Goal: Task Accomplishment & Management: Manage account settings

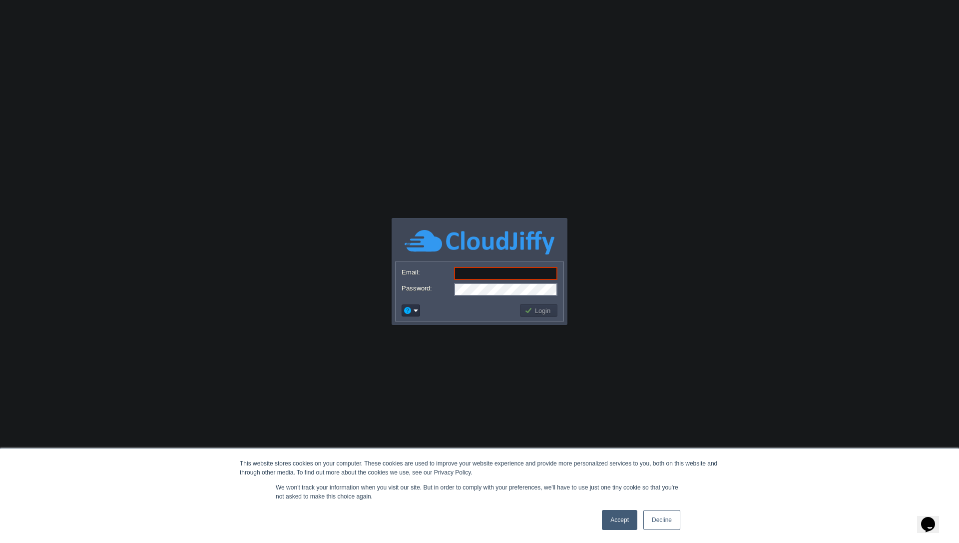
click at [469, 267] on input "Email:" at bounding box center [505, 273] width 103 height 13
type input "waseem.khan4034@gmail.com"
click at [617, 531] on div "Accept Decline" at bounding box center [641, 520] width 84 height 26
click at [619, 528] on link "Accept" at bounding box center [619, 520] width 35 height 20
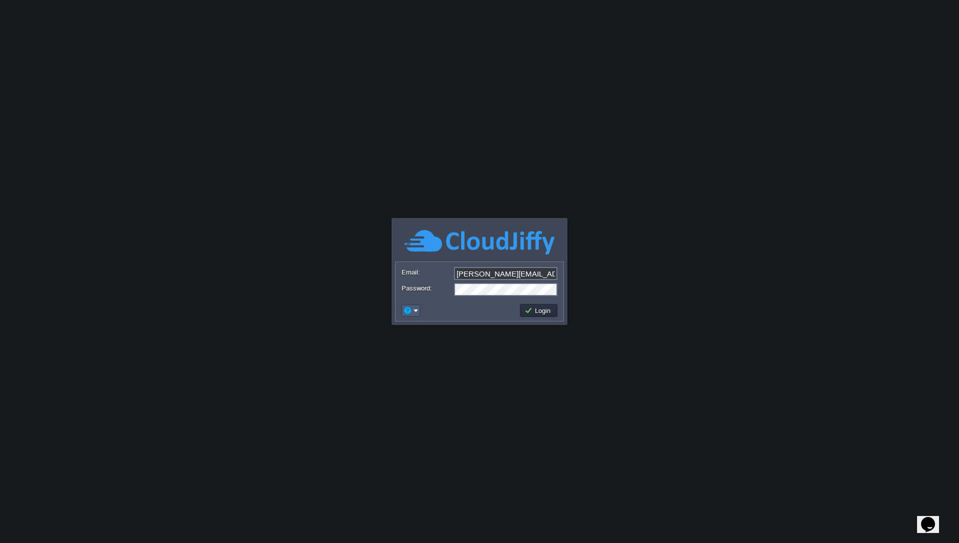
click at [413, 311] on em at bounding box center [410, 310] width 15 height 9
click at [424, 322] on span "Reset Password" at bounding box center [440, 323] width 47 height 7
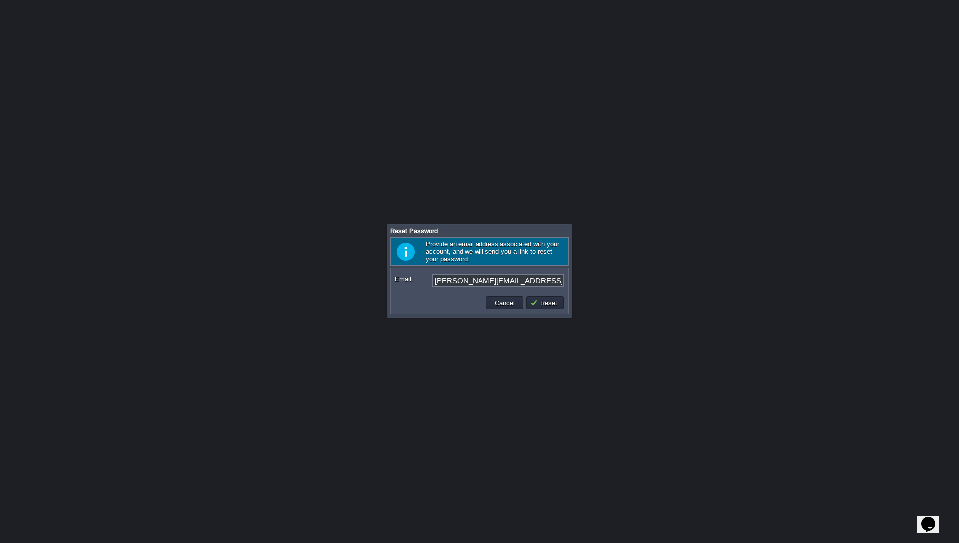
click at [498, 280] on input "waseem.khan4034@gmail.com" at bounding box center [498, 280] width 132 height 13
click at [499, 280] on input "waseem.zk@gmail.com" at bounding box center [498, 280] width 132 height 13
type input "[PERSON_NAME][EMAIL_ADDRESS][DOMAIN_NAME]"
click at [544, 306] on button "Reset" at bounding box center [545, 302] width 30 height 9
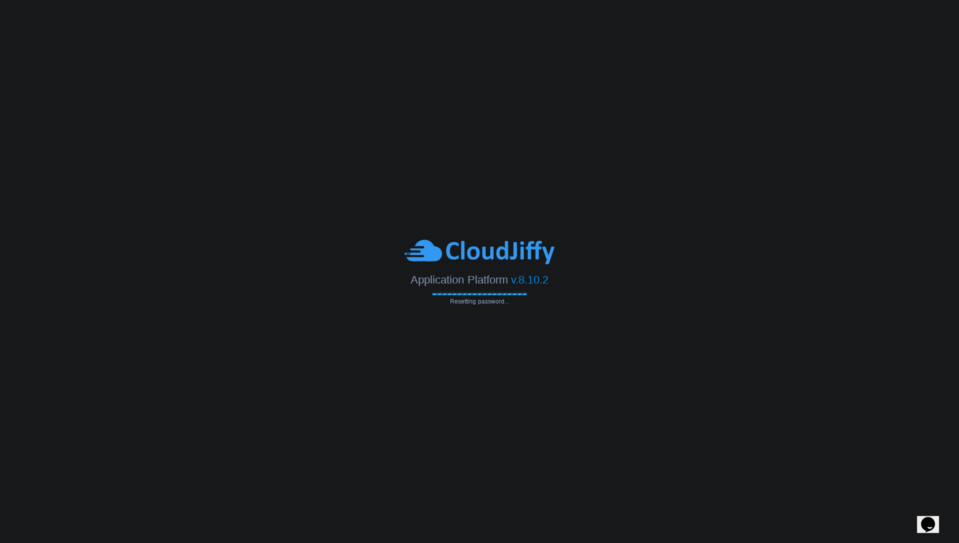
type input "[PERSON_NAME][EMAIL_ADDRESS][DOMAIN_NAME]"
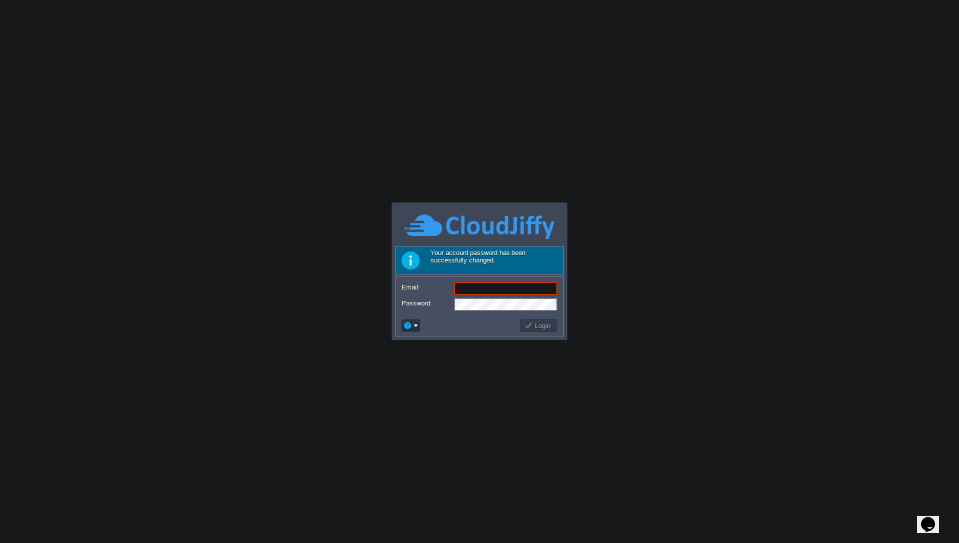
click at [475, 290] on input "Email:" at bounding box center [505, 288] width 103 height 13
click at [532, 323] on button "Login" at bounding box center [539, 325] width 29 height 9
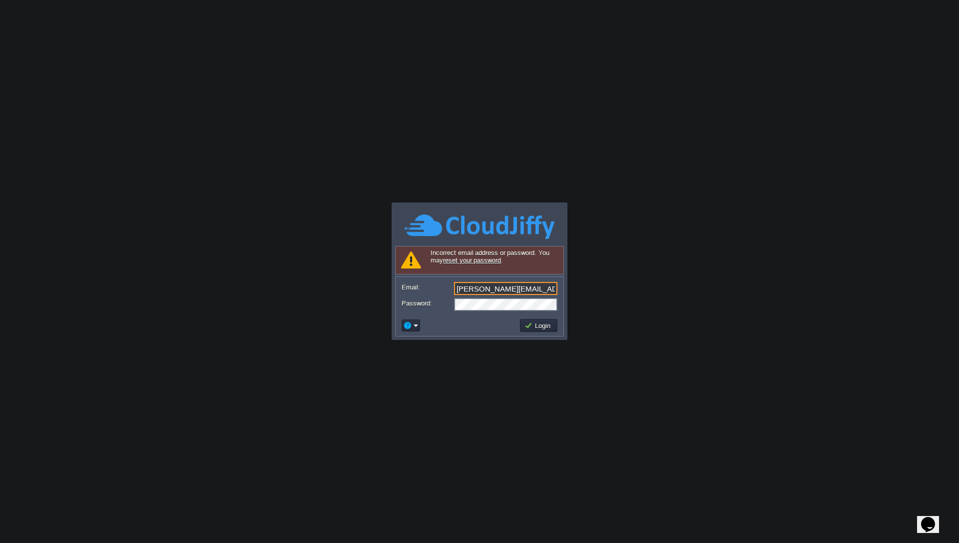
click at [512, 289] on input "[PERSON_NAME][EMAIL_ADDRESS][DOMAIN_NAME]" at bounding box center [505, 288] width 103 height 13
type input "[PERSON_NAME][EMAIL_ADDRESS][DOMAIN_NAME]"
click at [534, 326] on button "Login" at bounding box center [539, 325] width 29 height 9
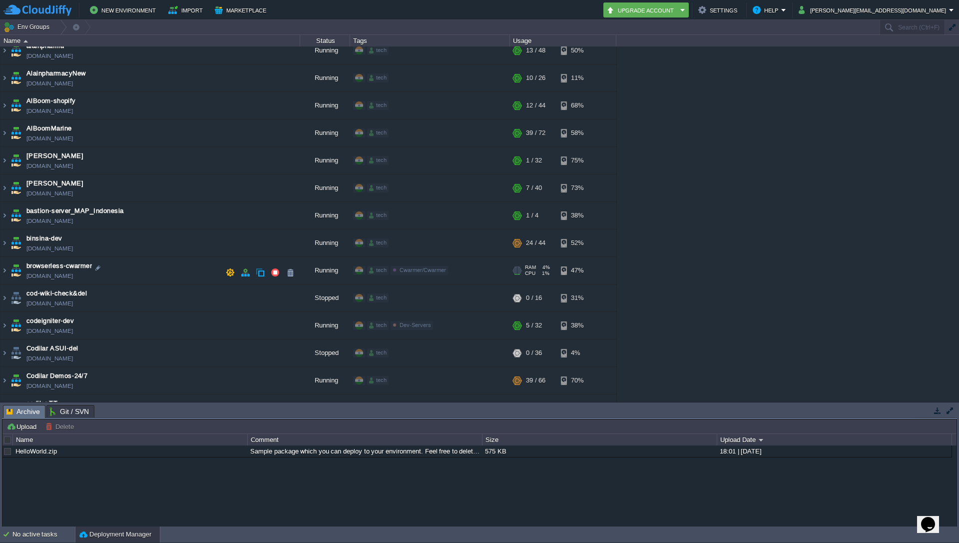
scroll to position [127, 0]
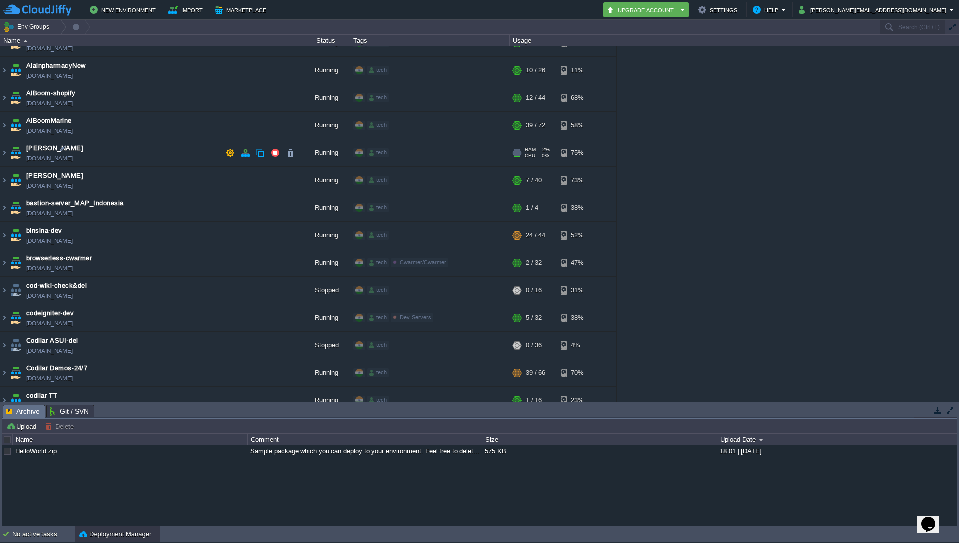
click at [51, 148] on span "[PERSON_NAME]" at bounding box center [54, 148] width 57 height 10
click at [913, 245] on div "1stdirectpools 1stdirectpools.cloudjiffy.net Running tech + Add to Env Group RA…" at bounding box center [479, 223] width 959 height 355
click at [6, 158] on img at bounding box center [4, 152] width 8 height 27
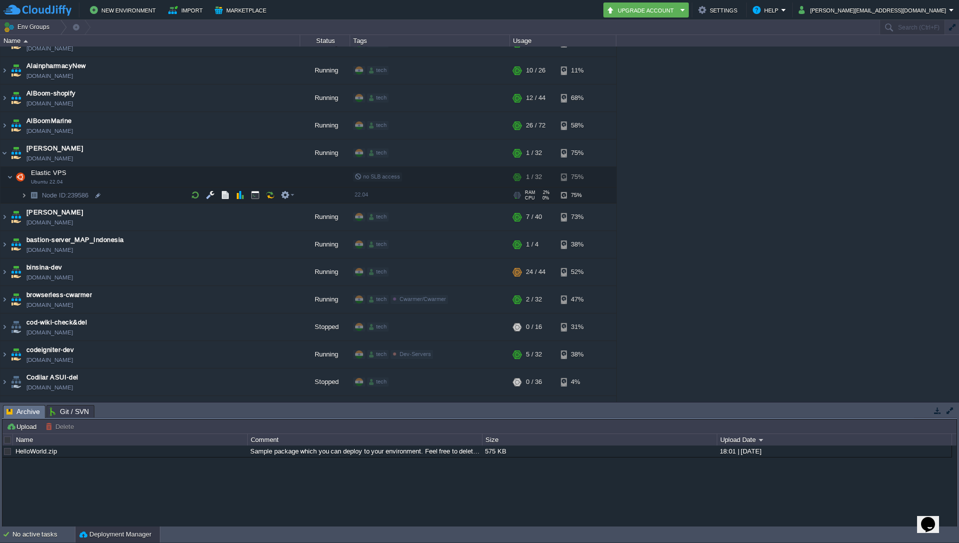
click at [22, 198] on img at bounding box center [24, 194] width 6 height 15
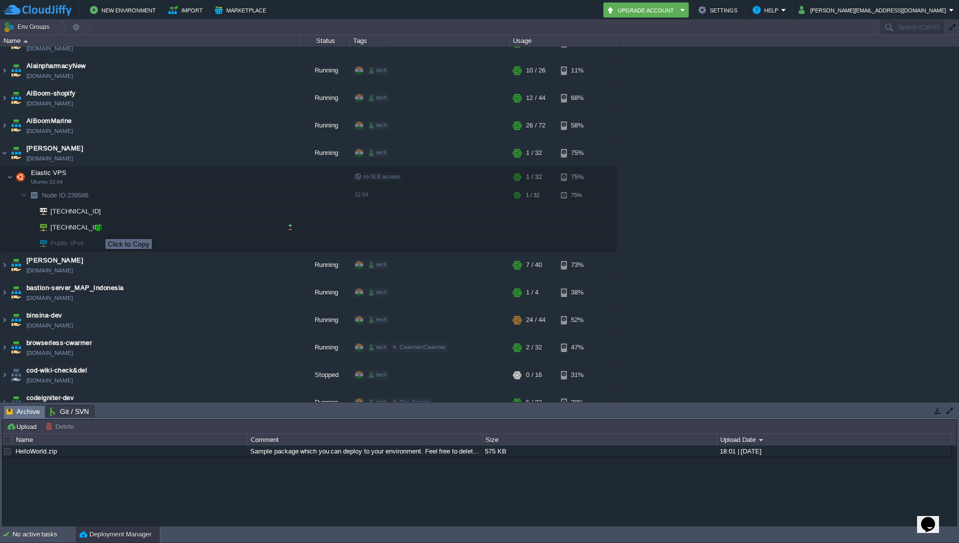
click at [98, 230] on div at bounding box center [98, 227] width 9 height 9
click at [288, 180] on button "button" at bounding box center [285, 176] width 9 height 9
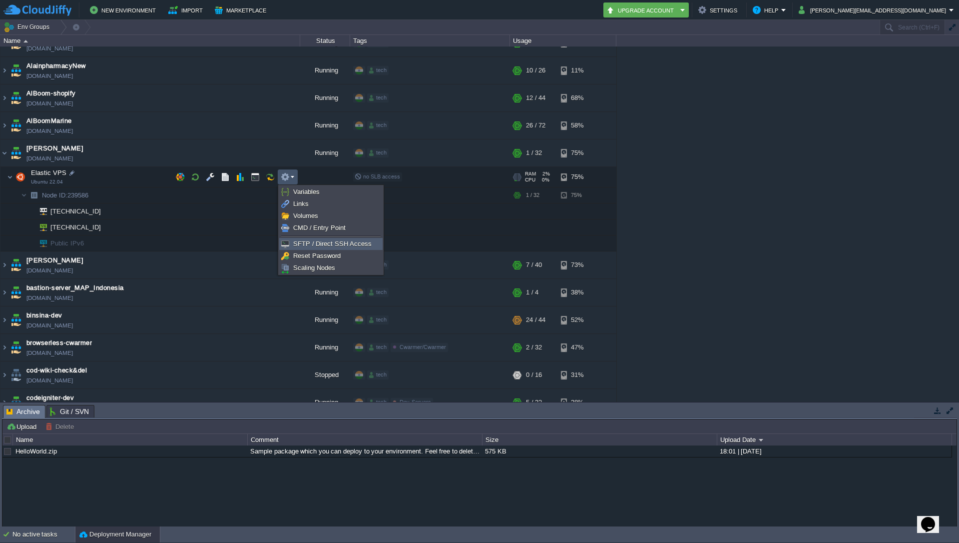
click at [311, 241] on span "SFTP / Direct SSH Access" at bounding box center [332, 243] width 78 height 7
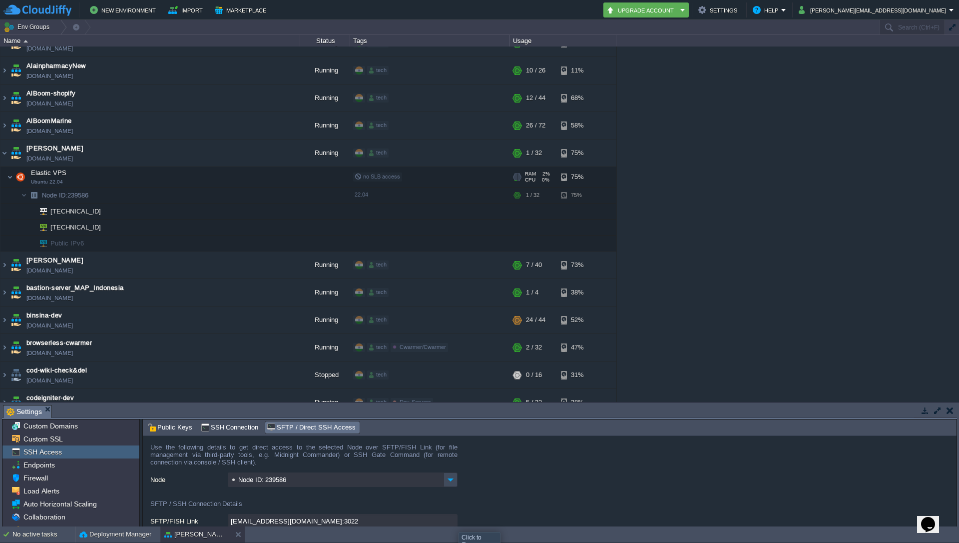
click at [451, 524] on input "[EMAIL_ADDRESS][DOMAIN_NAME]:3022" at bounding box center [343, 521] width 230 height 14
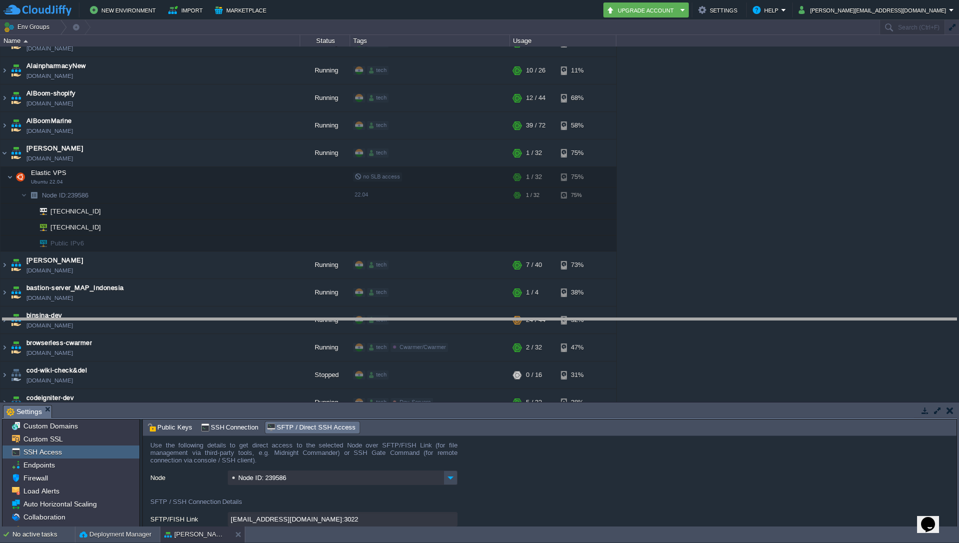
drag, startPoint x: 663, startPoint y: 411, endPoint x: 690, endPoint y: 324, distance: 91.2
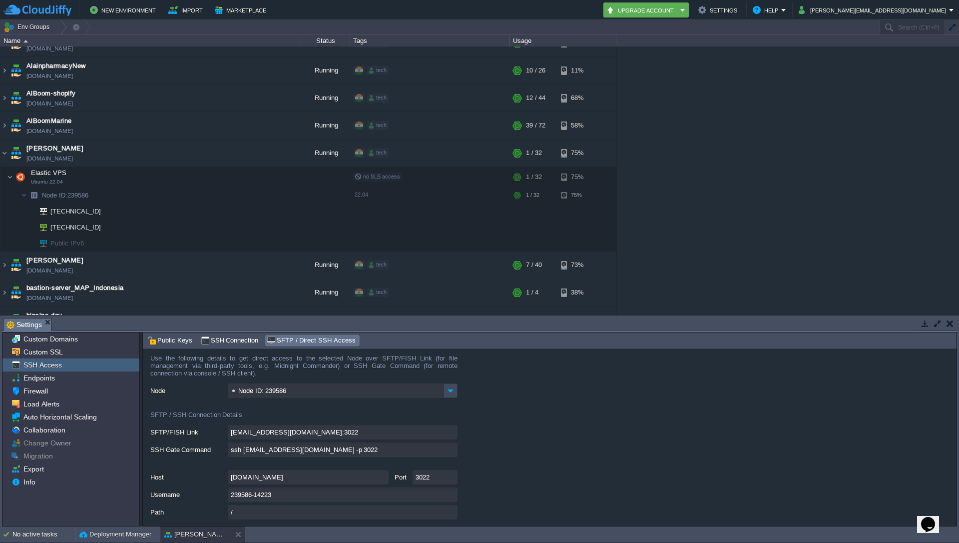
click at [231, 449] on input "ssh [EMAIL_ADDRESS][DOMAIN_NAME] -p 3022" at bounding box center [343, 449] width 230 height 14
type textarea "ssh [EMAIL_ADDRESS][DOMAIN_NAME] -p 3022"
click at [452, 451] on input "ssh [EMAIL_ADDRESS][DOMAIN_NAME] -p 3022" at bounding box center [343, 449] width 230 height 14
click at [564, 417] on form "Use the following details to get direct access to the selected Node over SFTP/F…" at bounding box center [550, 437] width 814 height 177
click at [455, 452] on input "ssh [EMAIL_ADDRESS][DOMAIN_NAME] -p 3022" at bounding box center [343, 449] width 230 height 14
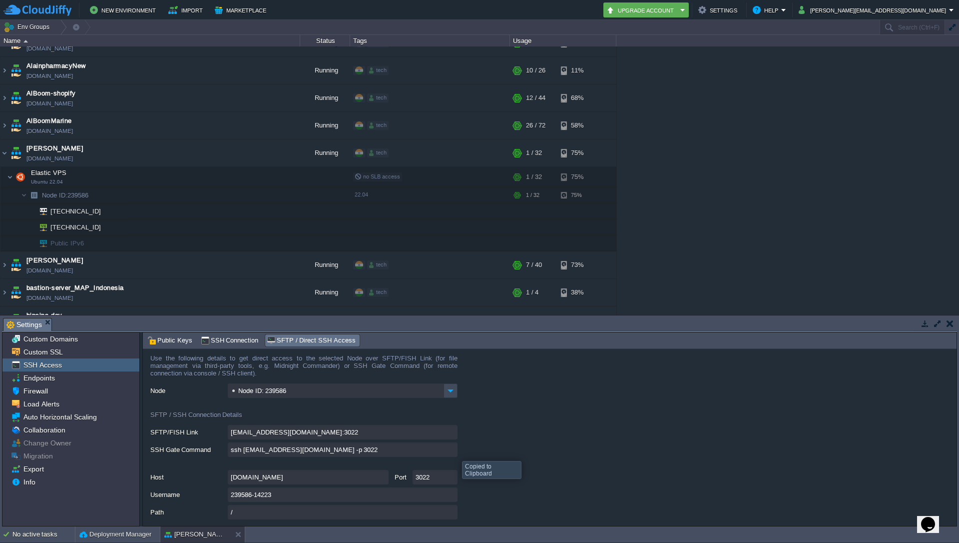
click at [453, 452] on input "ssh [EMAIL_ADDRESS][DOMAIN_NAME] -p 3022" at bounding box center [343, 449] width 230 height 14
click at [544, 425] on div "[EMAIL_ADDRESS][DOMAIN_NAME]:3022" at bounding box center [553, 432] width 806 height 15
click at [44, 362] on span "SSH Access" at bounding box center [42, 364] width 42 height 9
click at [947, 326] on button "button" at bounding box center [950, 323] width 7 height 9
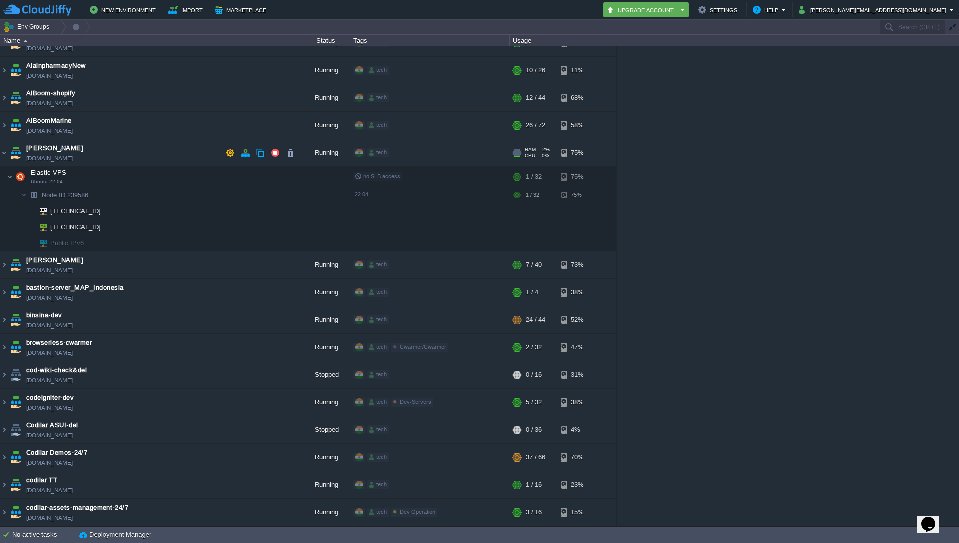
scroll to position [0, 0]
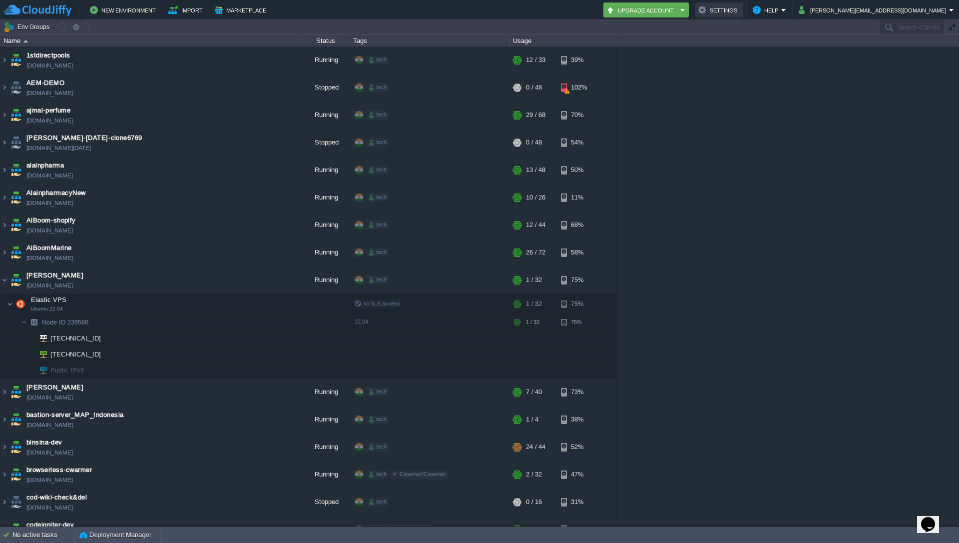
click at [740, 9] on button "Settings" at bounding box center [719, 10] width 42 height 12
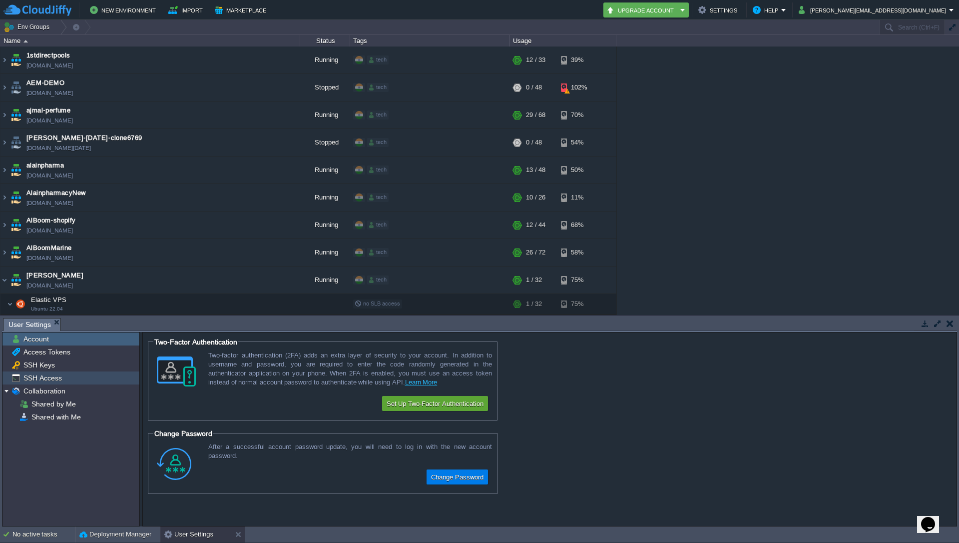
click at [51, 379] on span "SSH Access" at bounding box center [42, 377] width 42 height 9
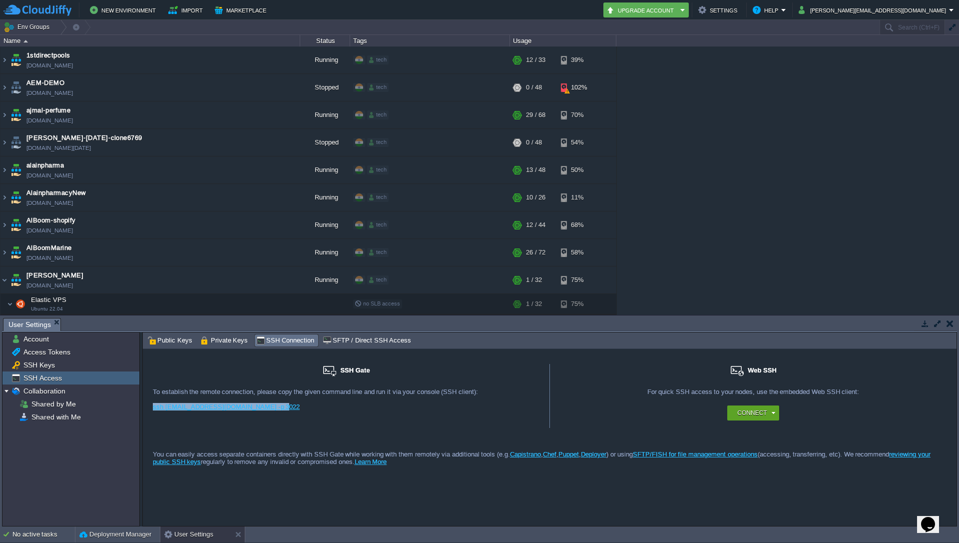
drag, startPoint x: 278, startPoint y: 409, endPoint x: 147, endPoint y: 405, distance: 131.5
click at [147, 405] on div "SSH Gate For remote connection you require SSH public key to be added to the ac…" at bounding box center [346, 396] width 407 height 64
copy link "ssh [EMAIL_ADDRESS][DOMAIN_NAME] -p 3022"
click at [277, 414] on div "ssh [EMAIL_ADDRESS][DOMAIN_NAME] -p 3022" at bounding box center [346, 410] width 387 height 15
click at [200, 406] on link "ssh [EMAIL_ADDRESS][DOMAIN_NAME] -p 3022" at bounding box center [226, 406] width 147 height 7
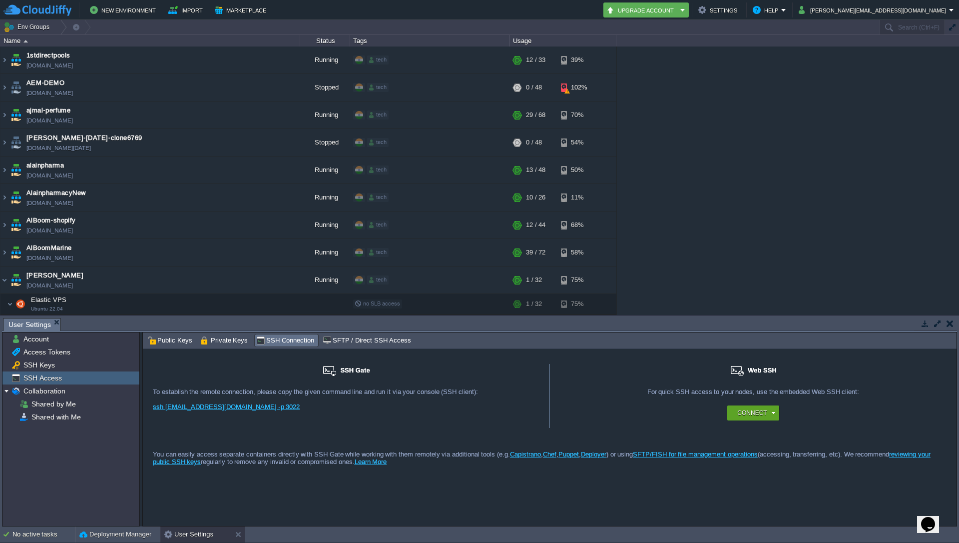
click at [755, 196] on div "1stdirectpools 1stdirectpools.cloudjiffy.net Running tech + Add to Env Group RA…" at bounding box center [479, 180] width 959 height 268
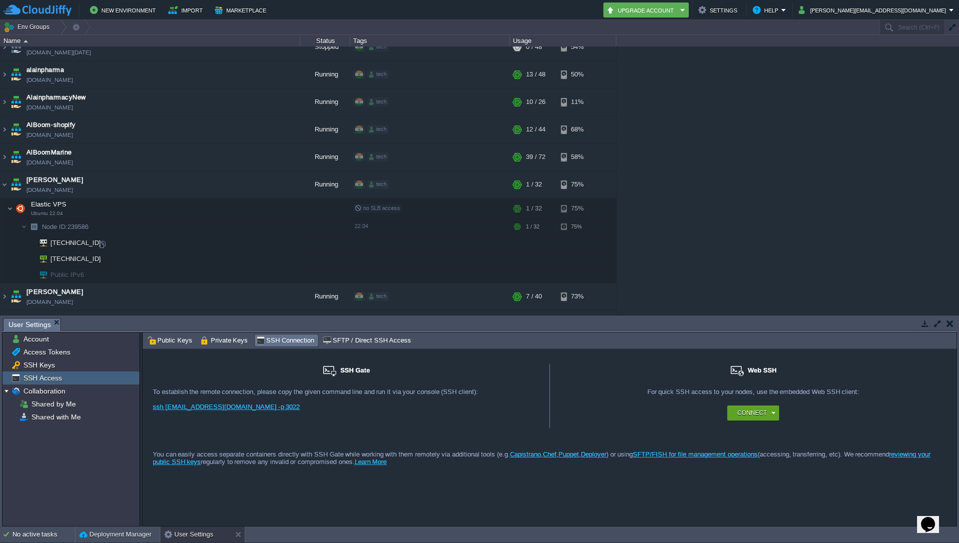
scroll to position [87, 0]
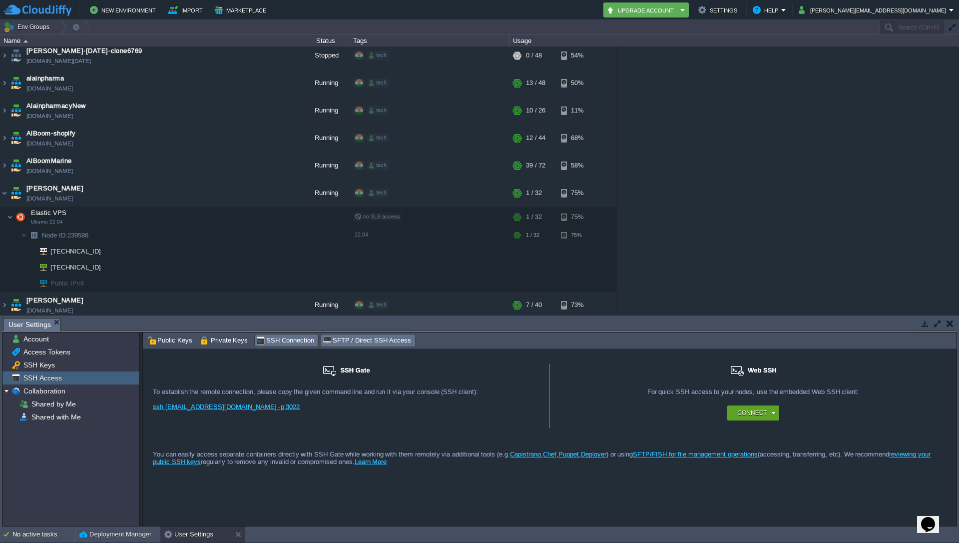
click at [363, 338] on span "SFTP / Direct SSH Access" at bounding box center [367, 340] width 88 height 11
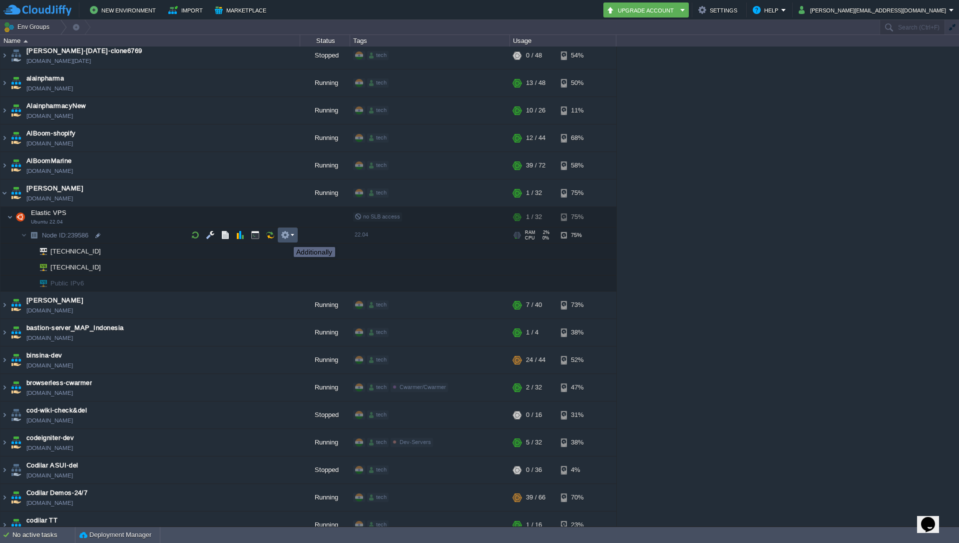
click at [286, 238] on button "button" at bounding box center [285, 234] width 9 height 9
click at [318, 247] on span "SFTP / Direct SSH Access" at bounding box center [332, 249] width 78 height 7
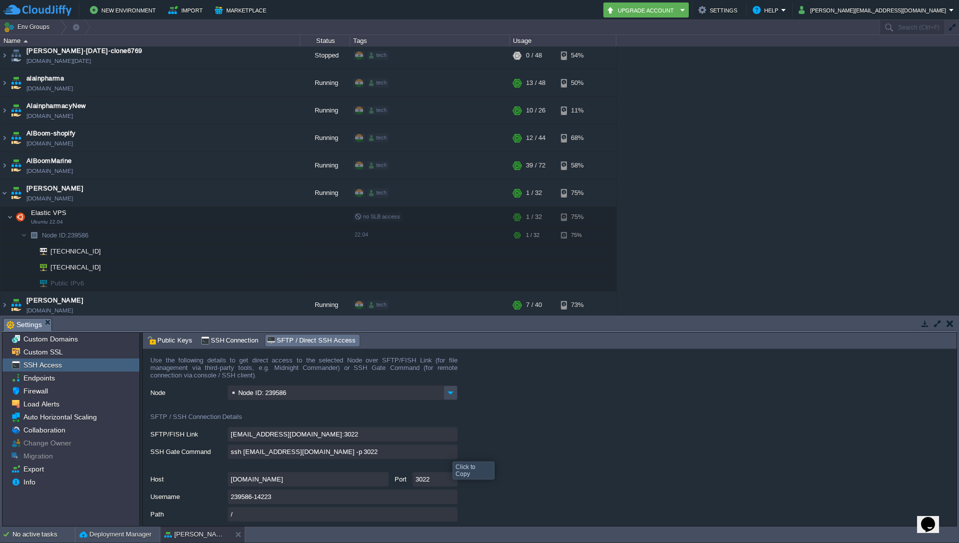
click at [447, 452] on input "ssh [EMAIL_ADDRESS][DOMAIN_NAME] -p 3022" at bounding box center [343, 451] width 230 height 14
click at [2, 191] on img at bounding box center [4, 192] width 8 height 27
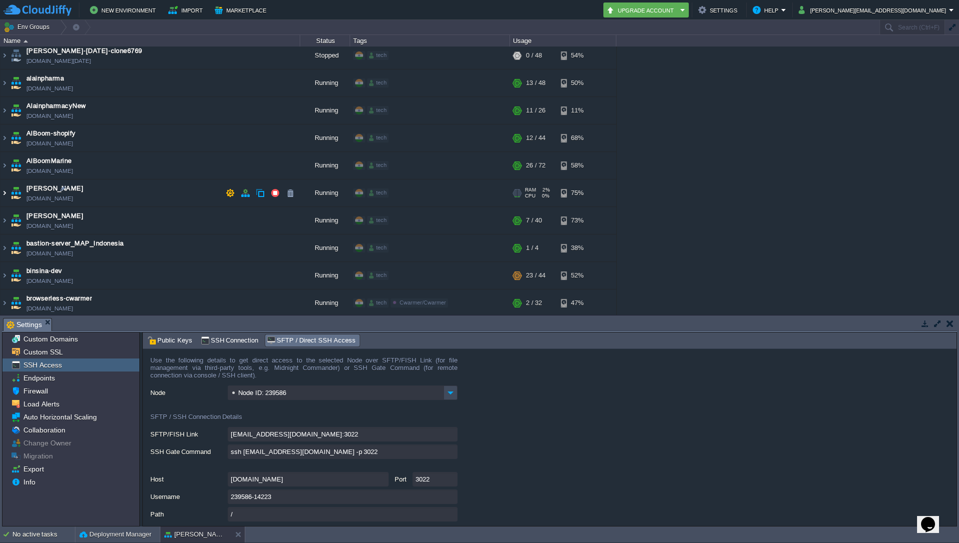
click at [2, 191] on img at bounding box center [4, 192] width 8 height 27
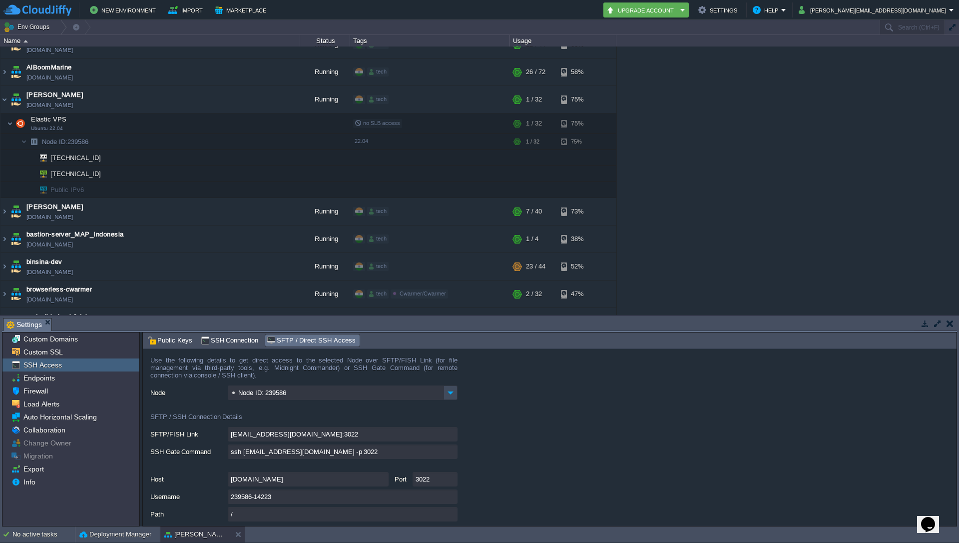
scroll to position [182, 0]
click at [775, 190] on div "1stdirectpools 1stdirectpools.cloudjiffy.net Running tech + Add to Env Group RA…" at bounding box center [479, 180] width 959 height 268
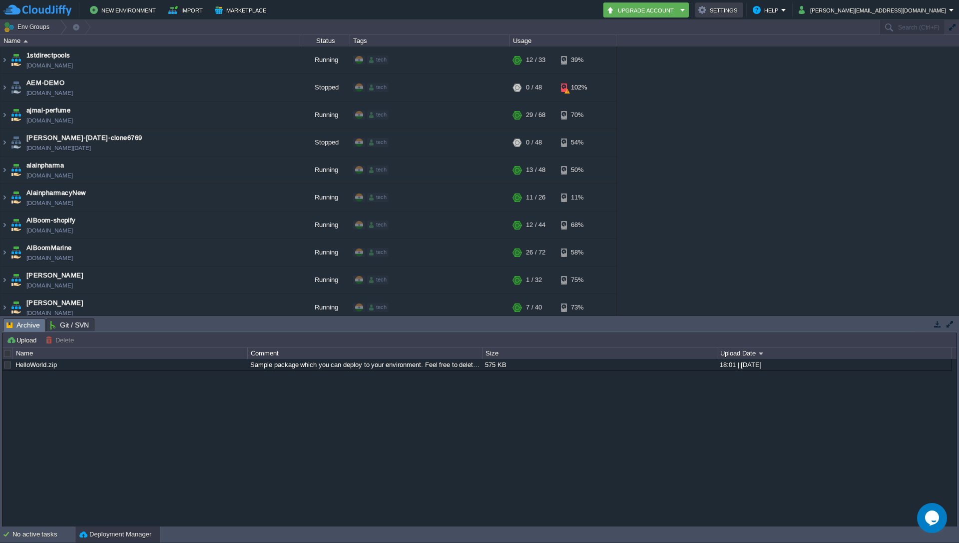
click at [740, 8] on button "Settings" at bounding box center [719, 10] width 42 height 12
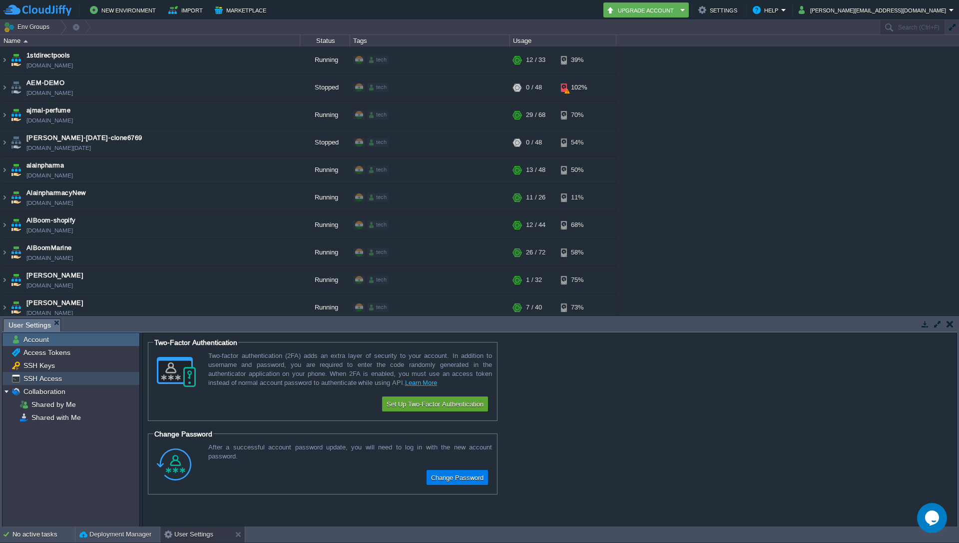
click at [46, 376] on span "SSH Access" at bounding box center [42, 378] width 42 height 9
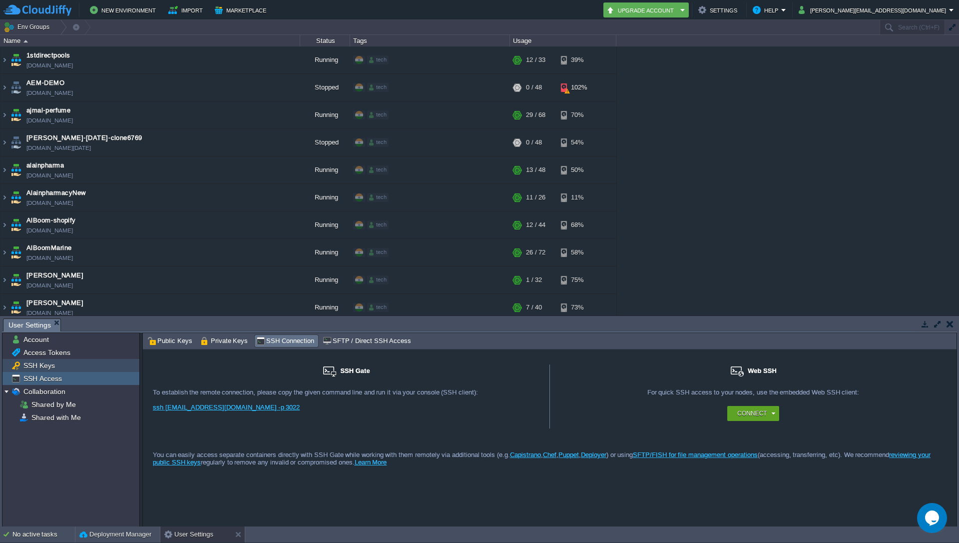
click at [44, 369] on span "SSH Keys" at bounding box center [38, 365] width 35 height 9
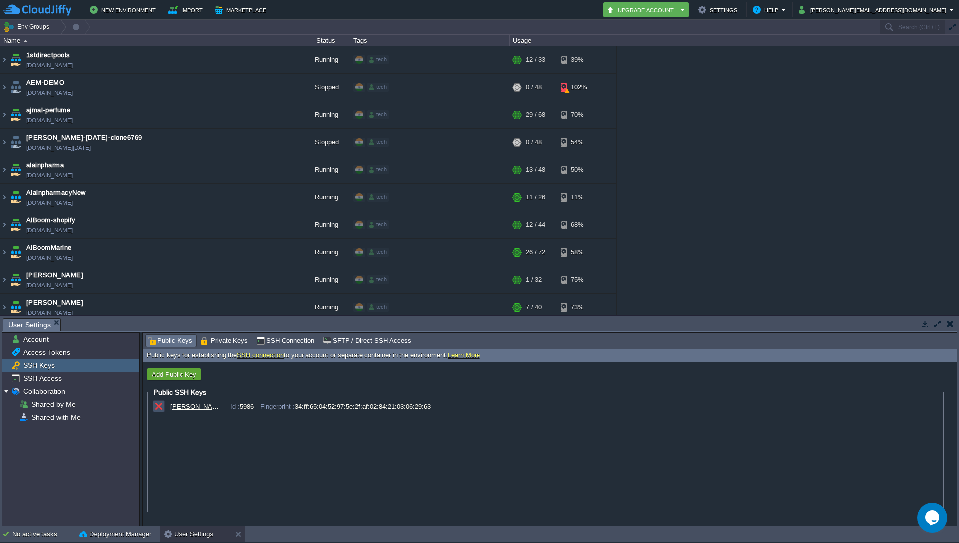
click at [158, 408] on button "button" at bounding box center [158, 406] width 9 height 9
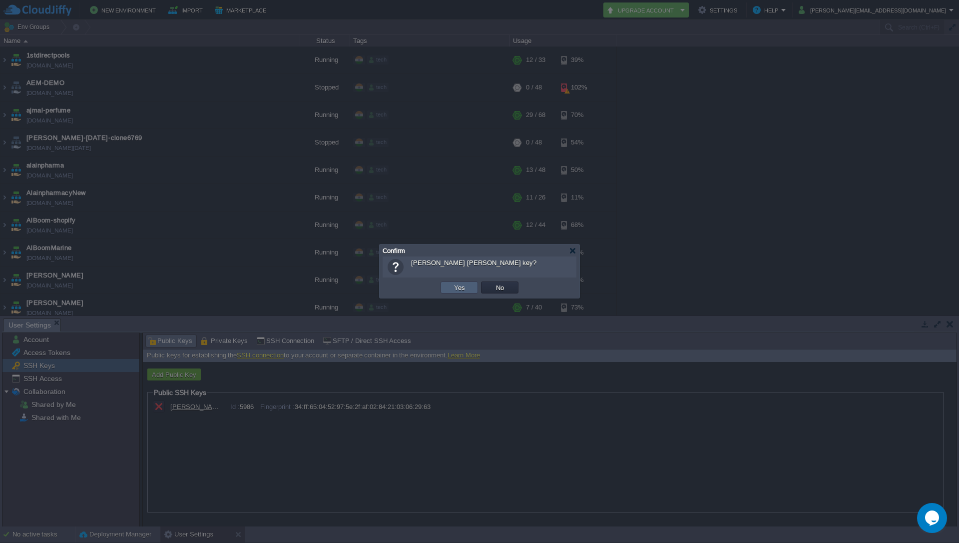
click at [462, 292] on td "Yes" at bounding box center [459, 287] width 37 height 12
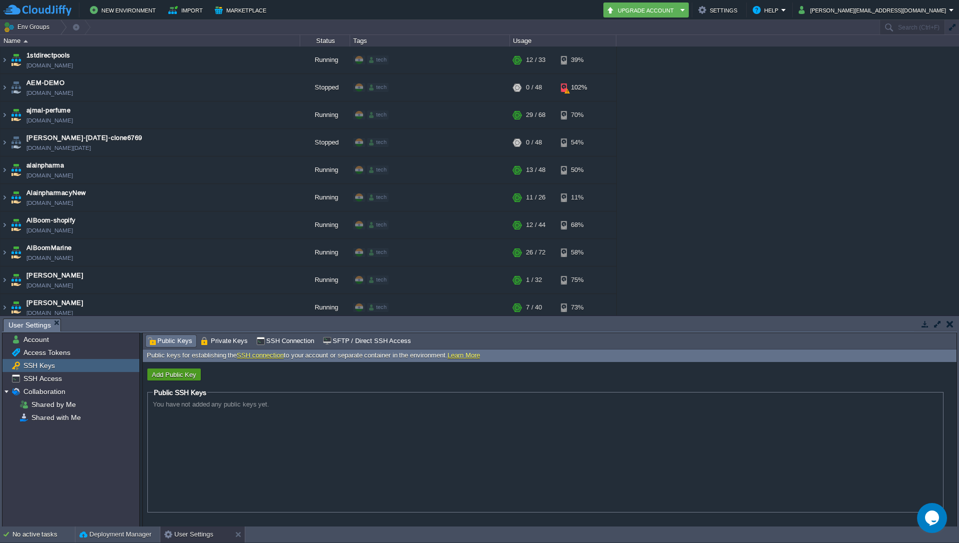
click at [174, 378] on button "Add Public Key" at bounding box center [174, 374] width 50 height 9
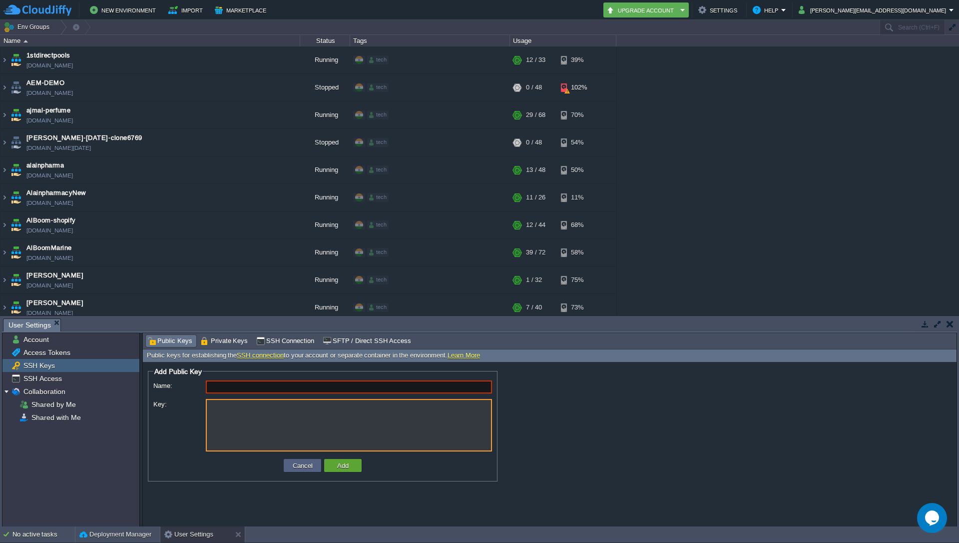
click at [230, 417] on textarea "Key:" at bounding box center [349, 425] width 286 height 52
paste textarea "ssh-ed25519 AAAAC3NzaC1lZDI1NTE5AAAAIIsb8eiUYhjDEbejeuLp6/1Fk719PbCB8aUMB+aYxoN…"
type textarea "ssh-ed25519 AAAAC3NzaC1lZDI1NTE5AAAAIIsb8eiUYhjDEbejeuLp6/1Fk719PbCB8aUMB+aYxoN…"
click at [213, 383] on input "Name:" at bounding box center [349, 386] width 286 height 13
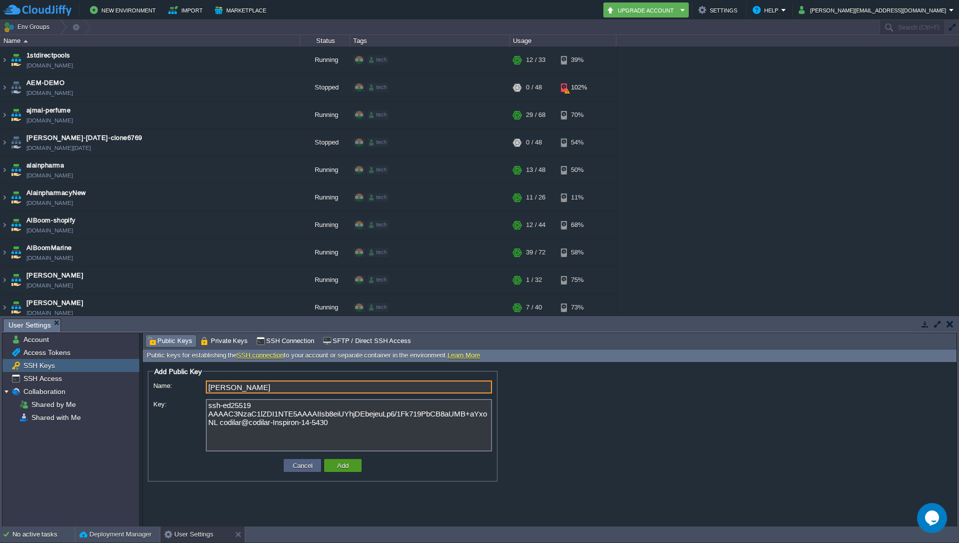
type input "[PERSON_NAME]"
click at [346, 467] on button "Add" at bounding box center [342, 465] width 17 height 9
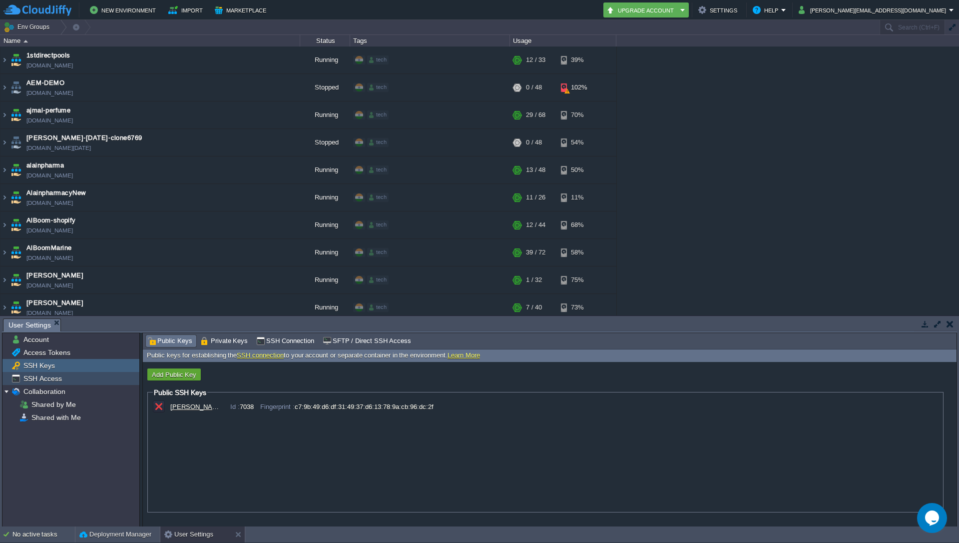
click at [45, 377] on span "SSH Access" at bounding box center [42, 378] width 42 height 9
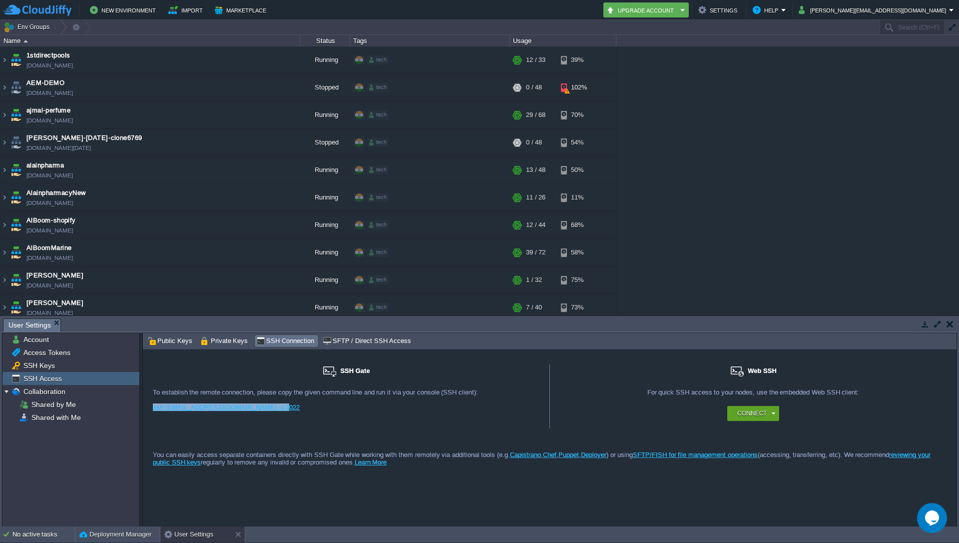
drag, startPoint x: 269, startPoint y: 412, endPoint x: 150, endPoint y: 403, distance: 119.2
click at [150, 403] on div "SSH Gate For remote connection you require SSH public key to be added to the ac…" at bounding box center [346, 396] width 407 height 64
copy link "ssh [EMAIL_ADDRESS][DOMAIN_NAME] -p 3022"
click at [340, 446] on div "You can easily access separate containers directly with SSH Gate while working …" at bounding box center [550, 448] width 814 height 41
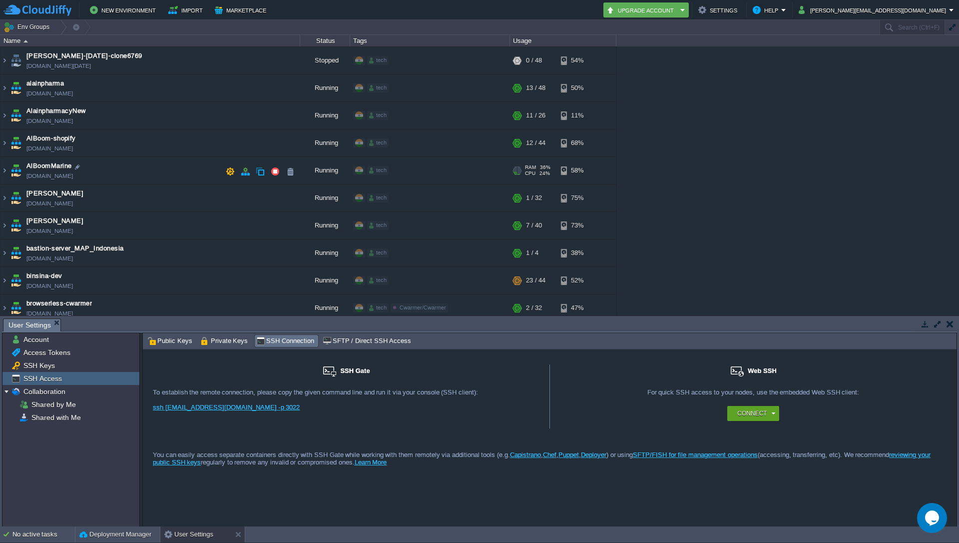
scroll to position [104, 0]
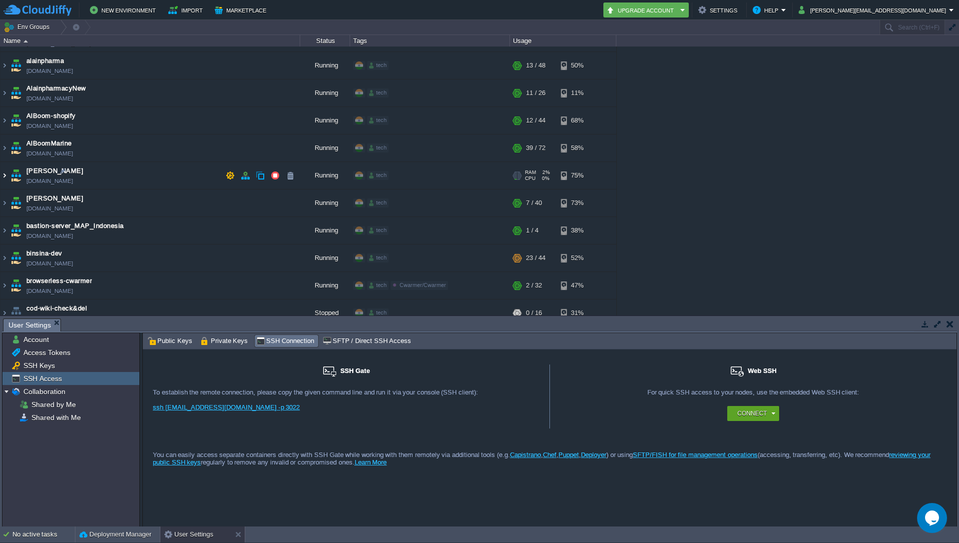
click at [6, 177] on img at bounding box center [4, 175] width 8 height 27
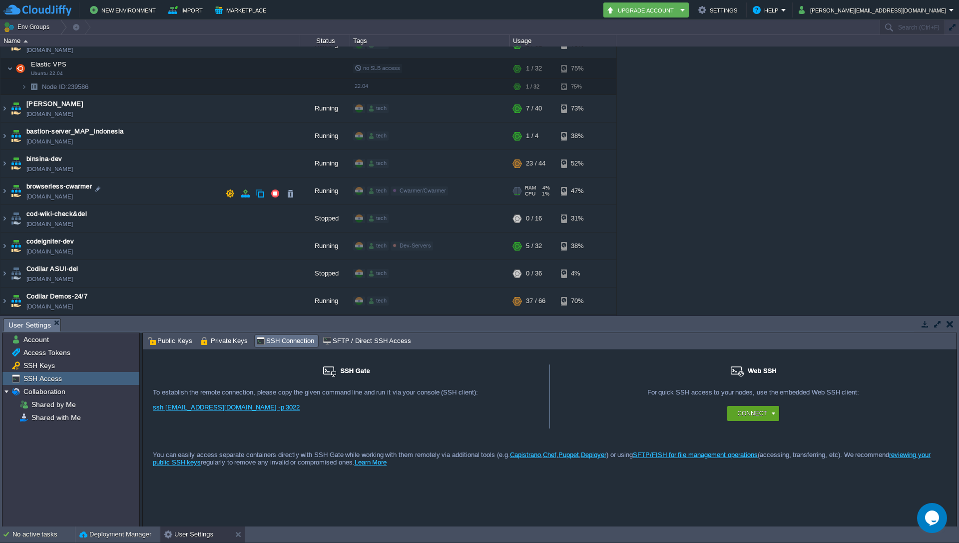
scroll to position [241, 0]
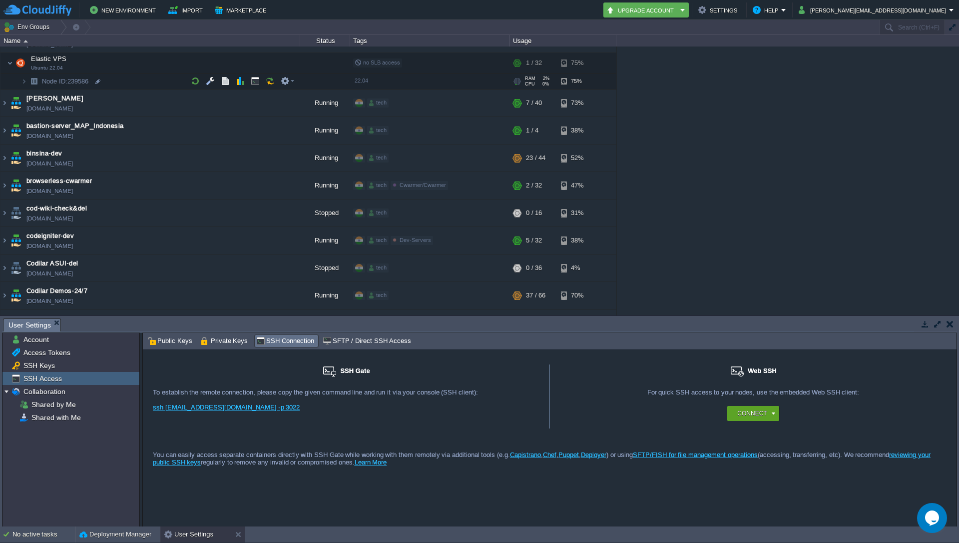
click at [30, 84] on img at bounding box center [34, 80] width 14 height 15
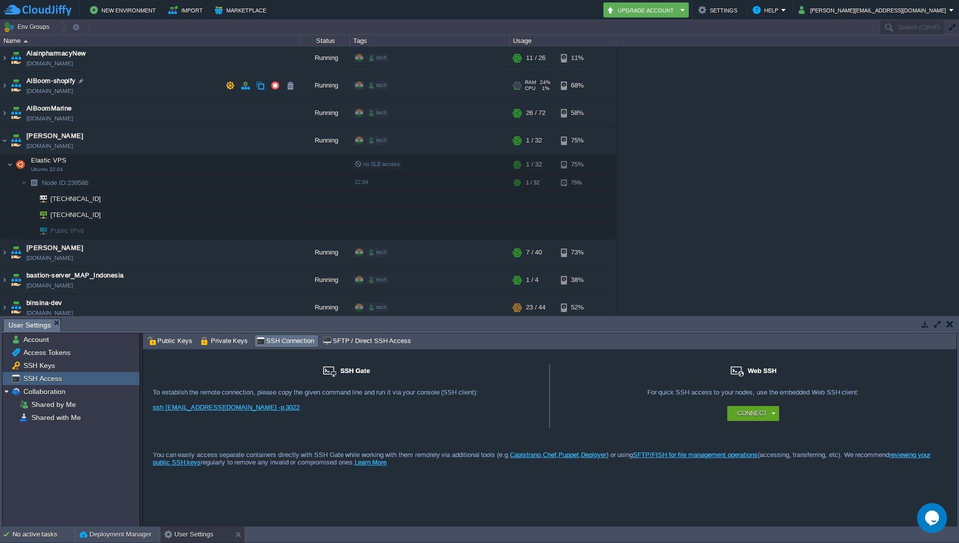
scroll to position [145, 0]
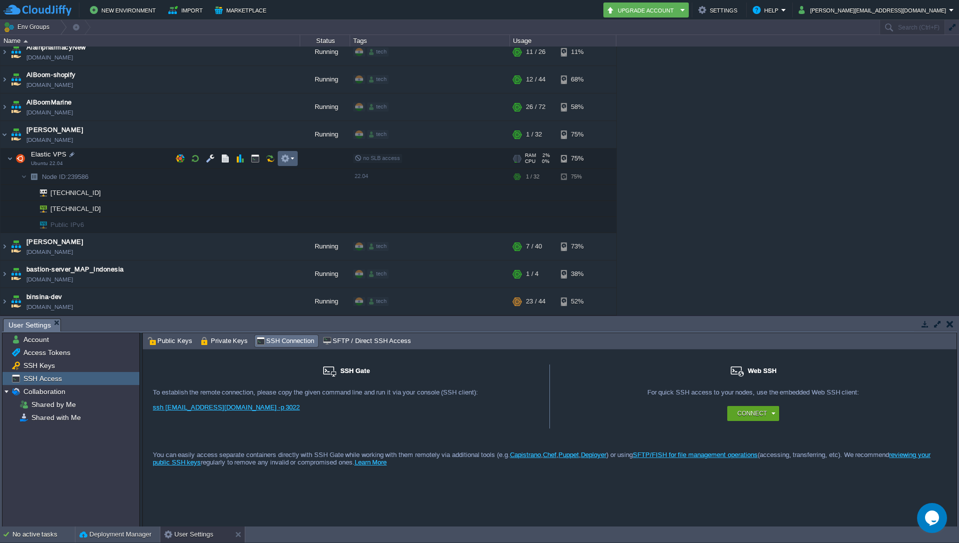
click at [292, 162] on em at bounding box center [287, 158] width 13 height 9
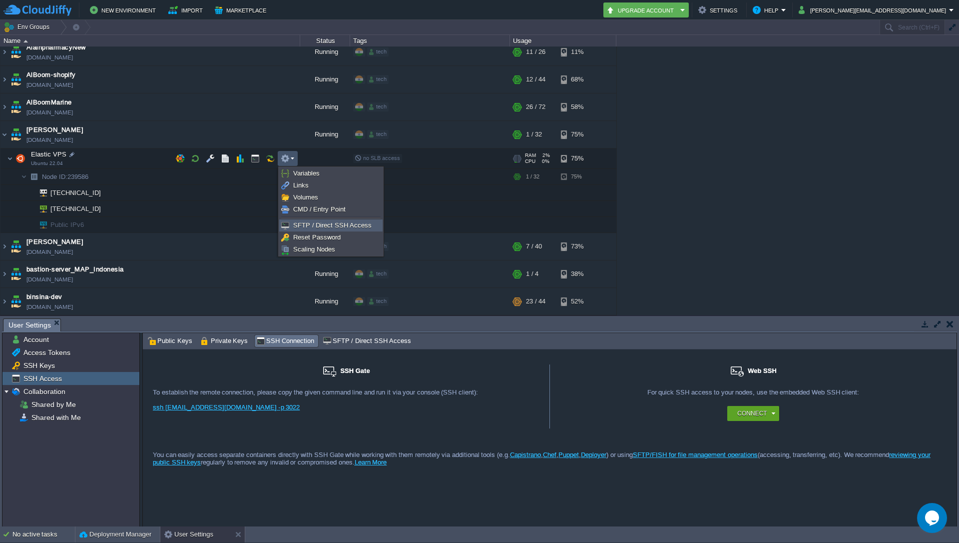
click at [307, 227] on span "SFTP / Direct SSH Access" at bounding box center [332, 224] width 78 height 7
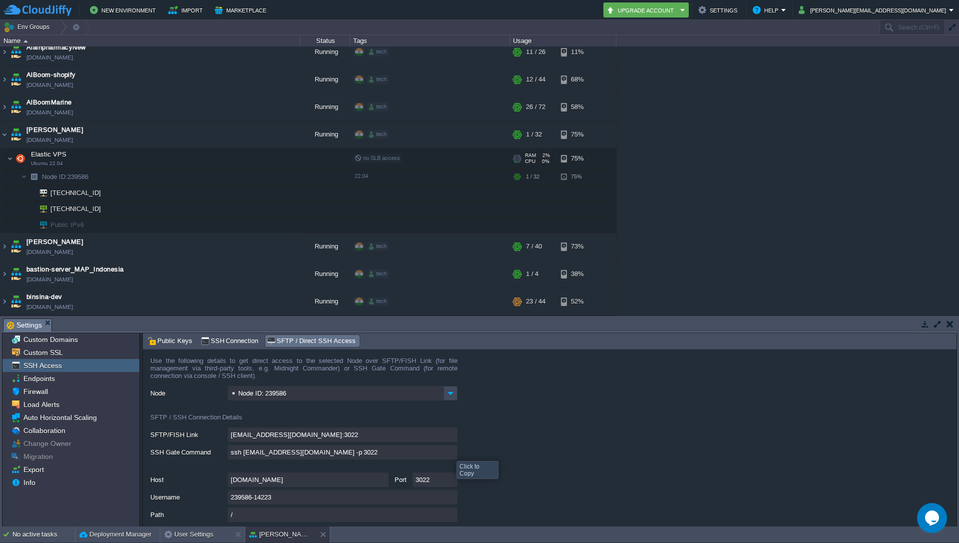
click at [449, 452] on input "ssh [EMAIL_ADDRESS][DOMAIN_NAME] -p 3022" at bounding box center [343, 452] width 230 height 14
click at [99, 211] on div at bounding box center [98, 208] width 9 height 9
